Goal: Entertainment & Leisure: Consume media (video, audio)

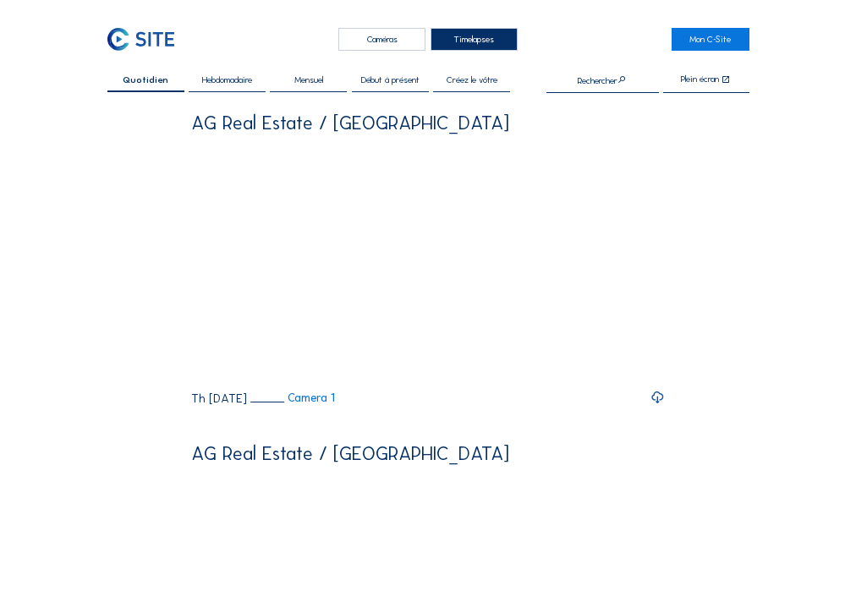
drag, startPoint x: 664, startPoint y: 431, endPoint x: 666, endPoint y: 420, distance: 11.1
click at [664, 406] on icon at bounding box center [657, 397] width 14 height 17
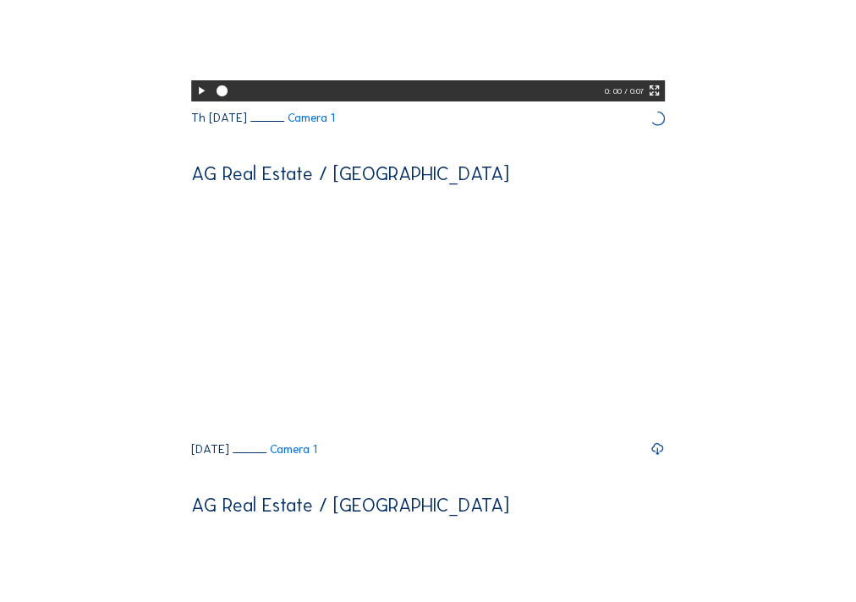
scroll to position [282, 0]
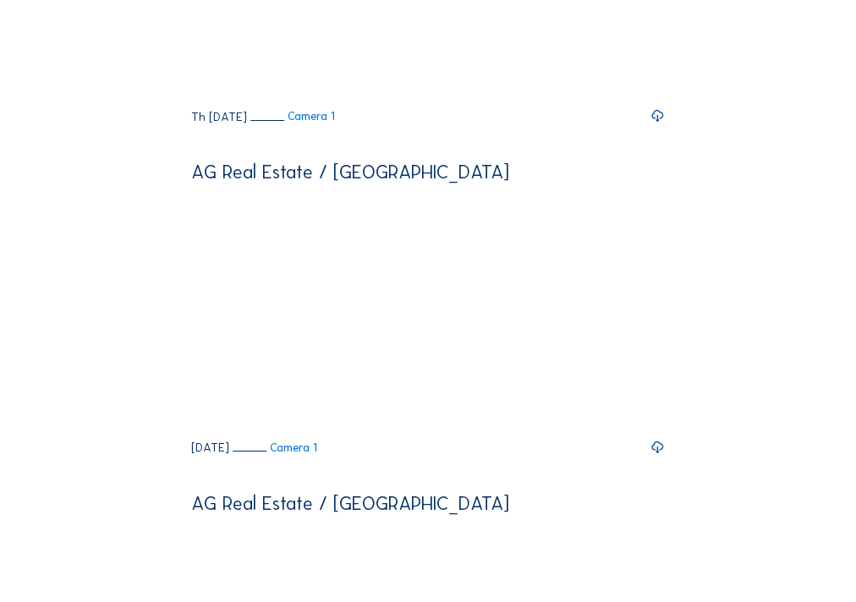
click at [663, 456] on icon at bounding box center [657, 447] width 14 height 17
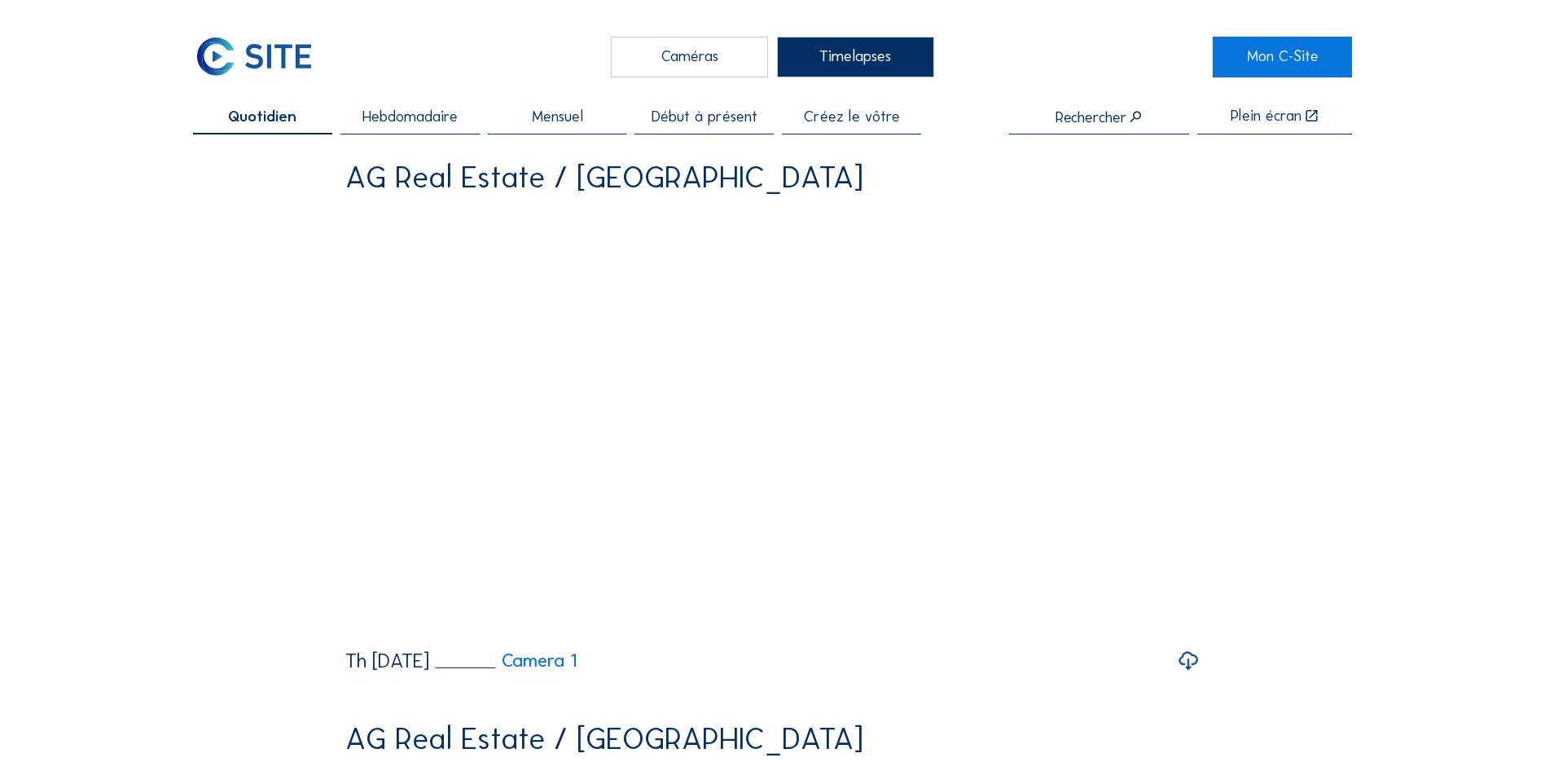
click at [401, 118] on span "Hebdomadaire" at bounding box center [409, 117] width 95 height 15
click at [824, 579] on icon at bounding box center [1189, 661] width 23 height 28
drag, startPoint x: 266, startPoint y: 112, endPoint x: 293, endPoint y: 135, distance: 35.5
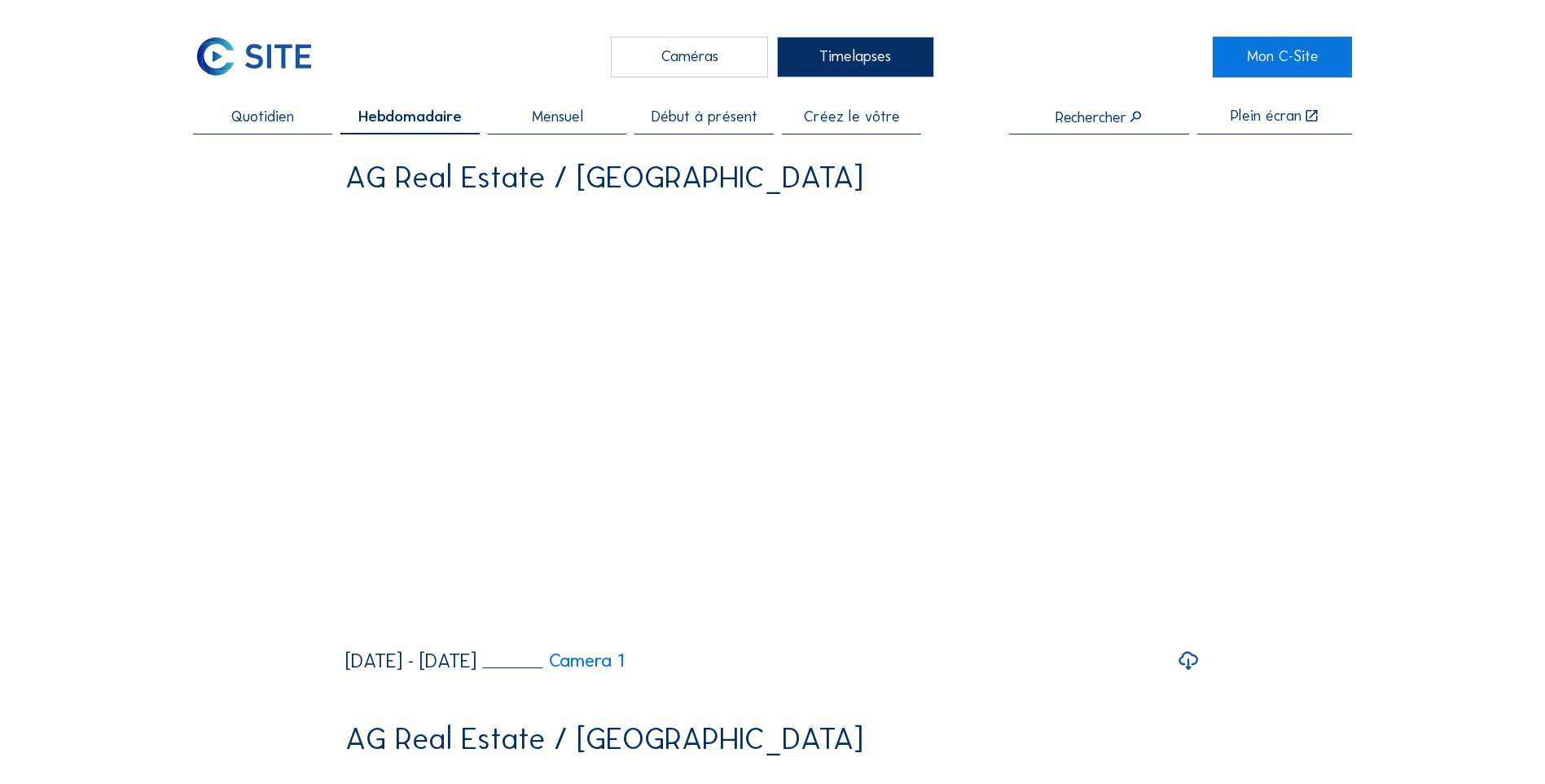
click at [266, 112] on span "Quotidien" at bounding box center [262, 117] width 63 height 15
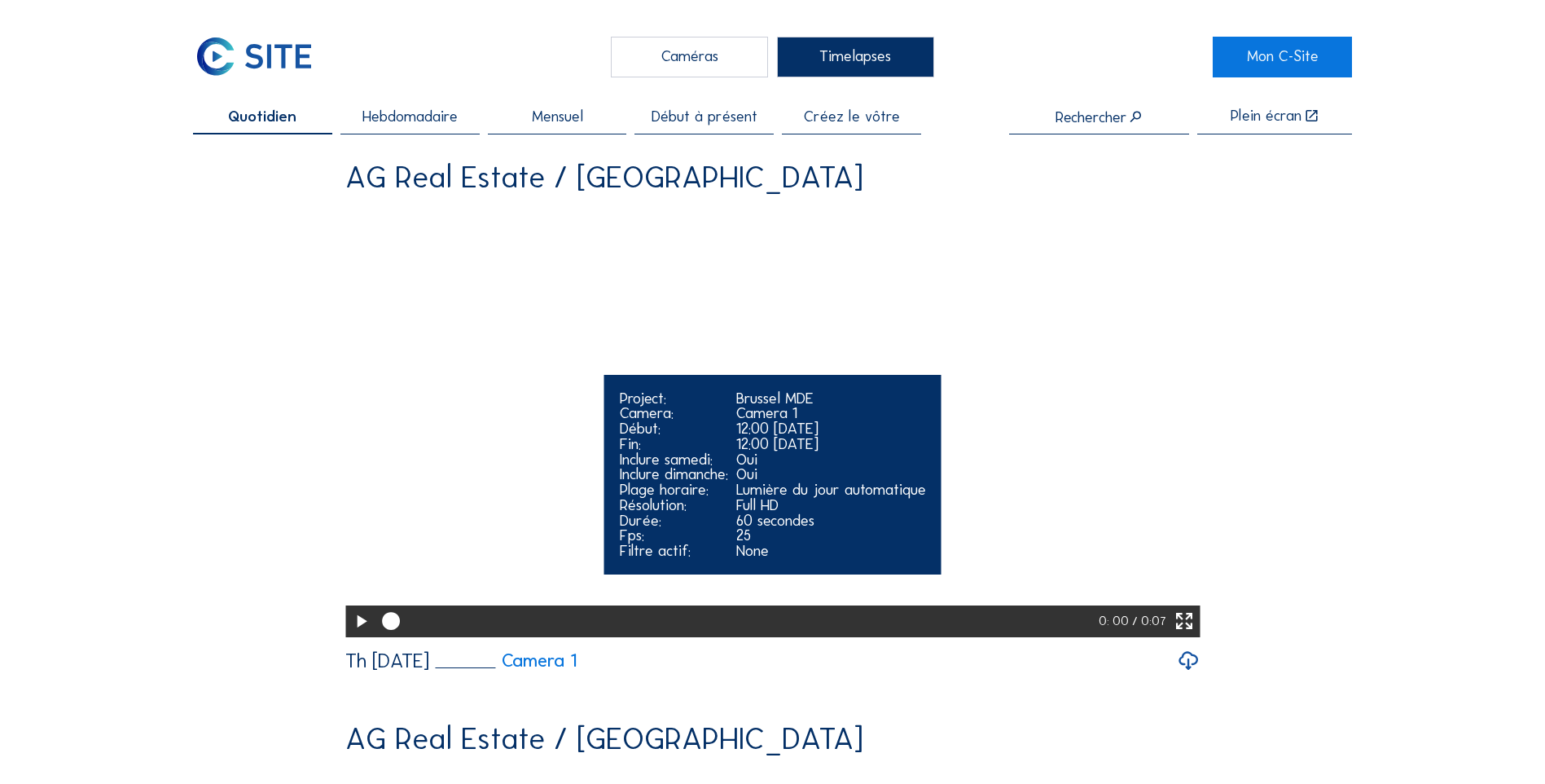
click at [354, 579] on icon at bounding box center [361, 621] width 21 height 26
click at [824, 579] on icon at bounding box center [1185, 621] width 21 height 26
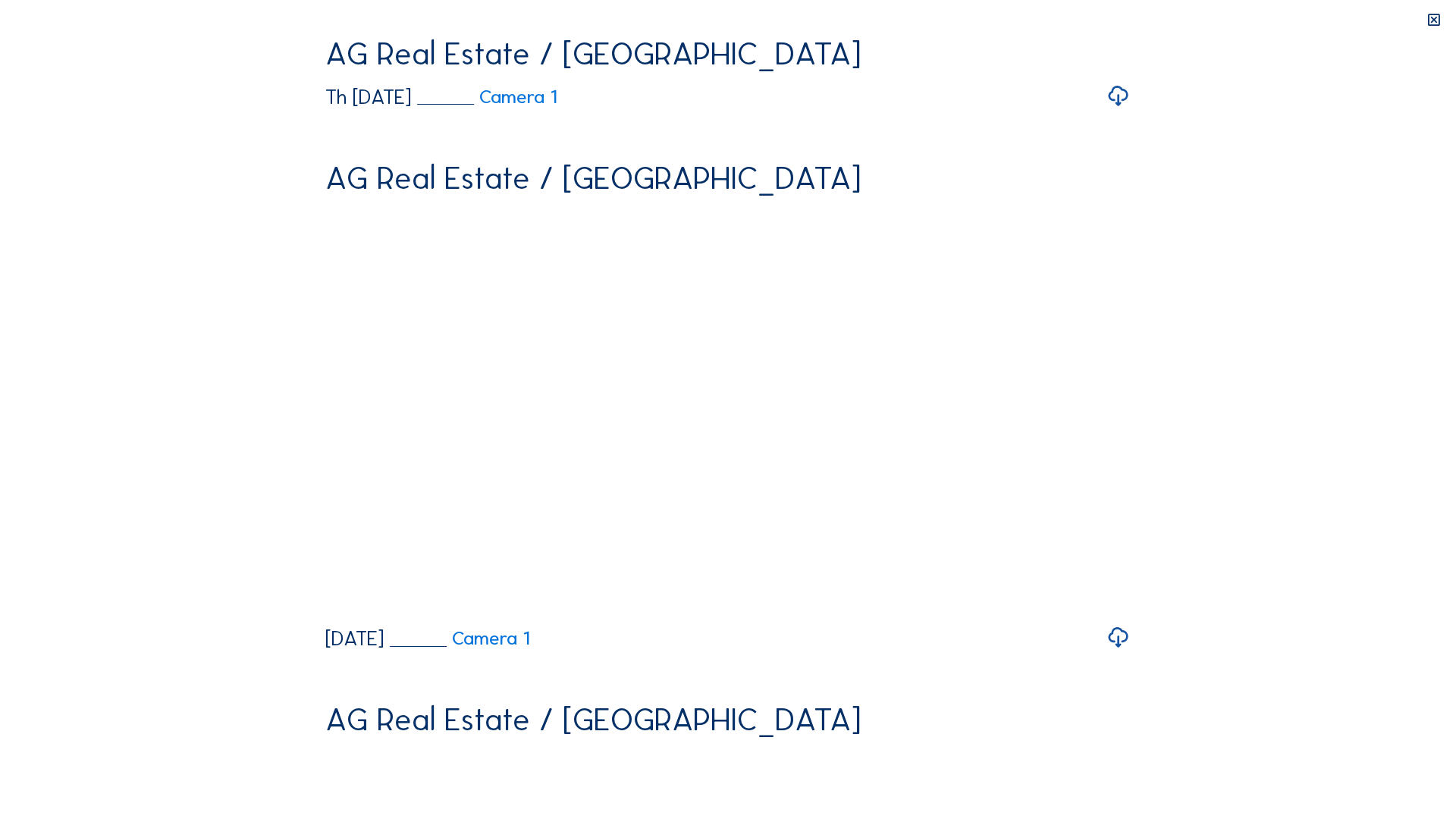
click at [767, 440] on video "Your browser does not support the video tag." at bounding box center [728, 239] width 805 height 403
drag, startPoint x: 791, startPoint y: 804, endPoint x: 779, endPoint y: 803, distance: 12.0
